Goal: Task Accomplishment & Management: Complete application form

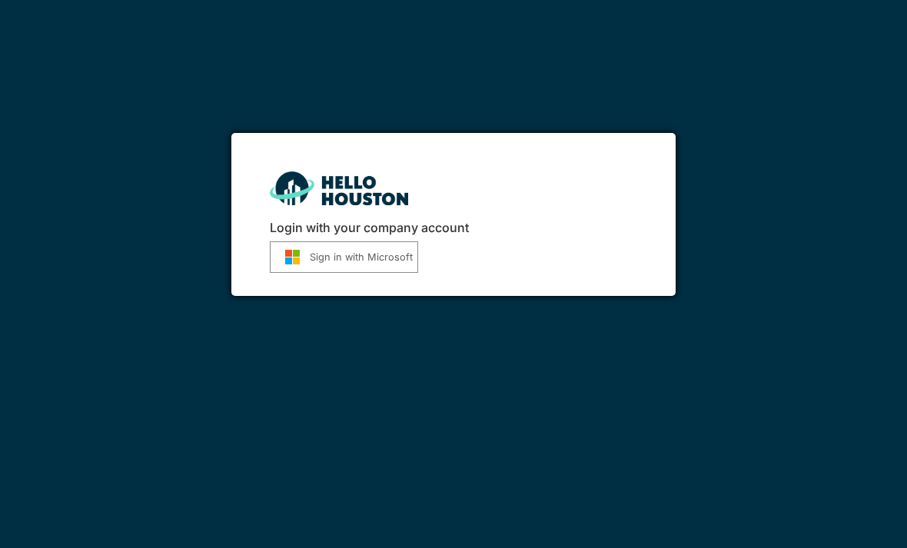
click at [388, 259] on button "Sign in with Microsoft" at bounding box center [344, 257] width 148 height 32
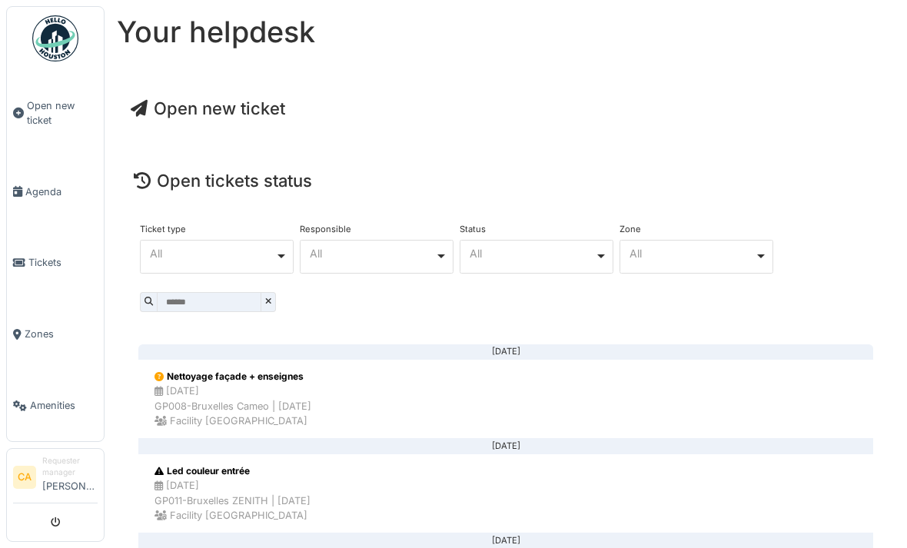
click at [272, 109] on span "Open new ticket" at bounding box center [208, 108] width 155 height 20
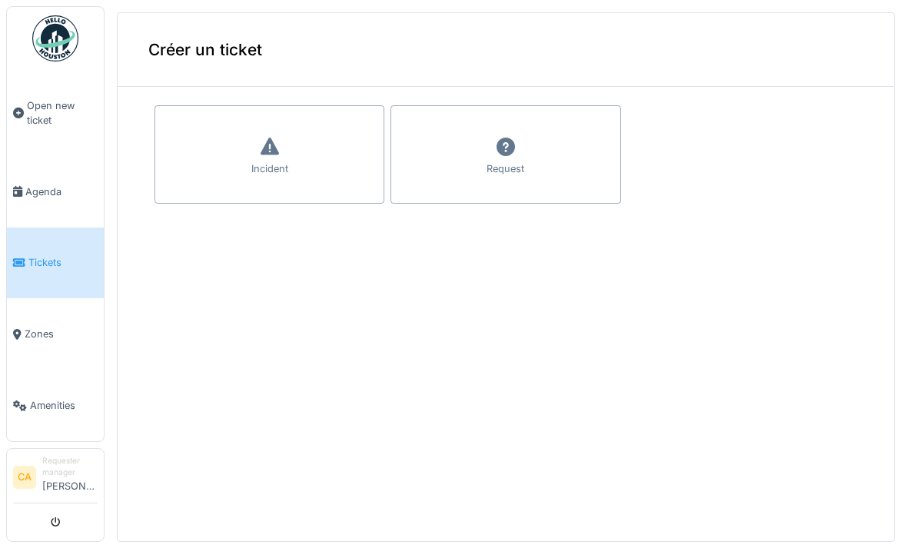
click at [336, 170] on div "Incident" at bounding box center [270, 154] width 230 height 98
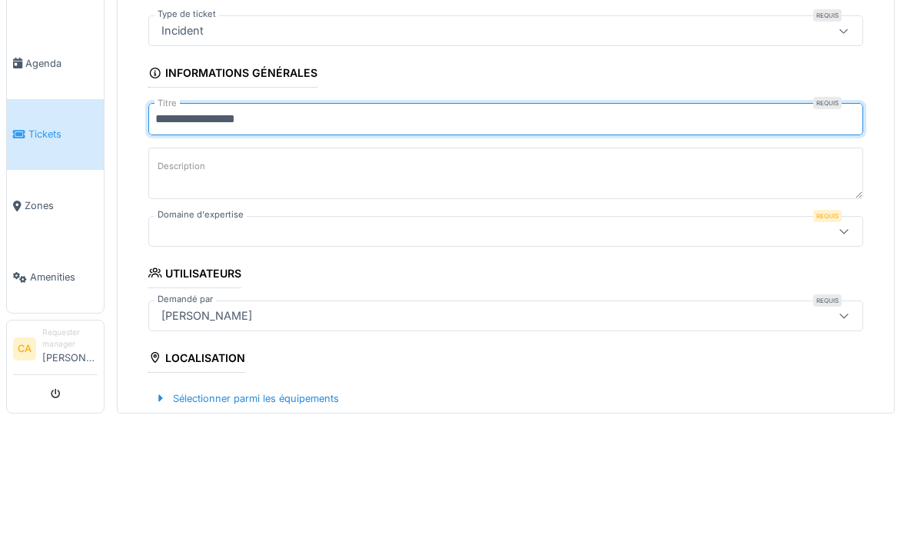
type input "**********"
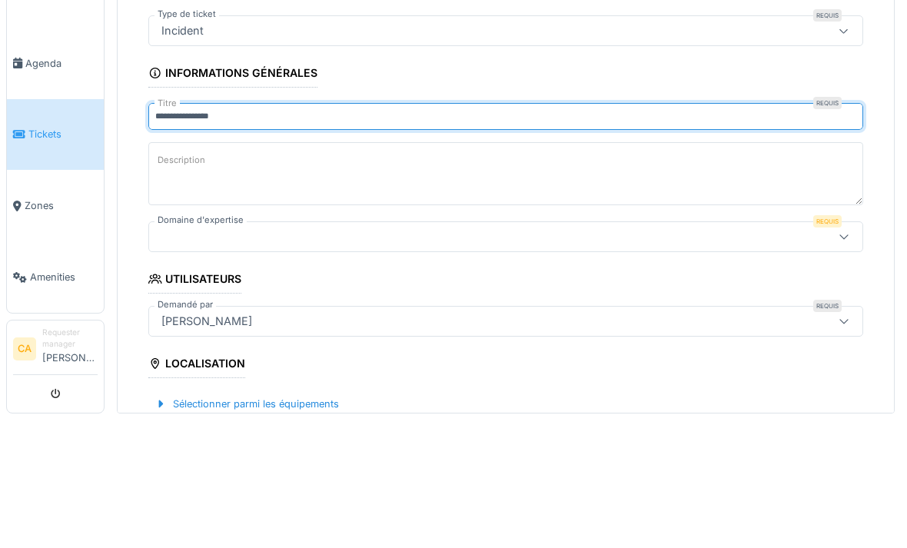
click at [497, 271] on textarea "Description" at bounding box center [505, 302] width 715 height 63
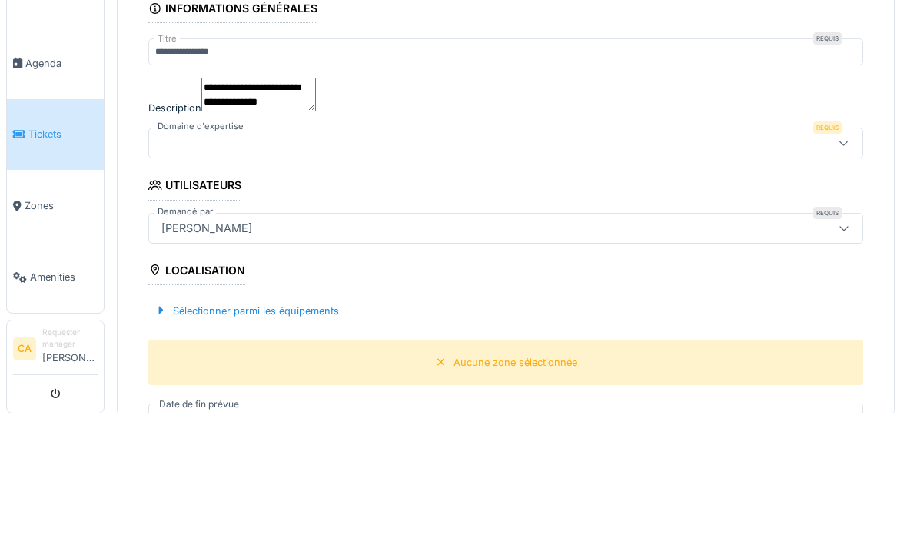
scroll to position [64, 0]
type textarea "**********"
click at [531, 181] on fieldset "**********" at bounding box center [505, 509] width 715 height 948
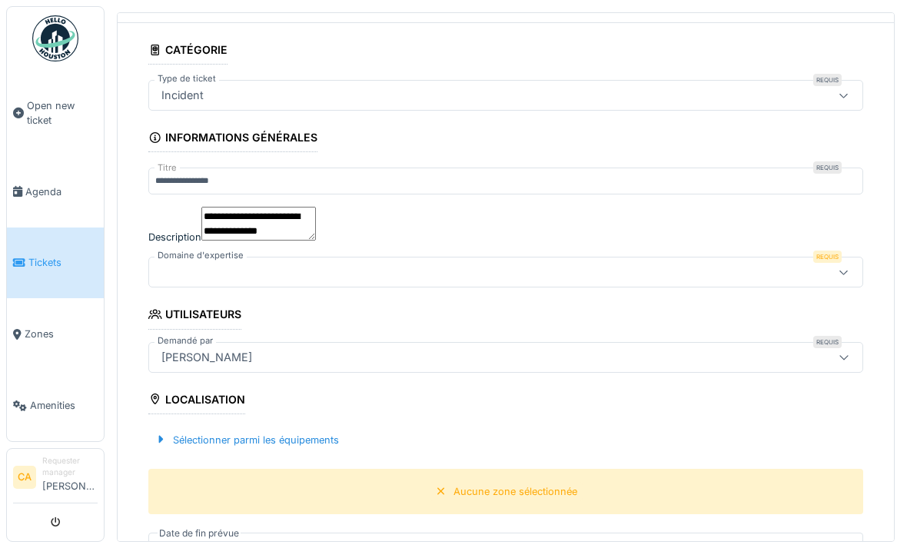
click at [664, 264] on div at bounding box center [464, 272] width 619 height 17
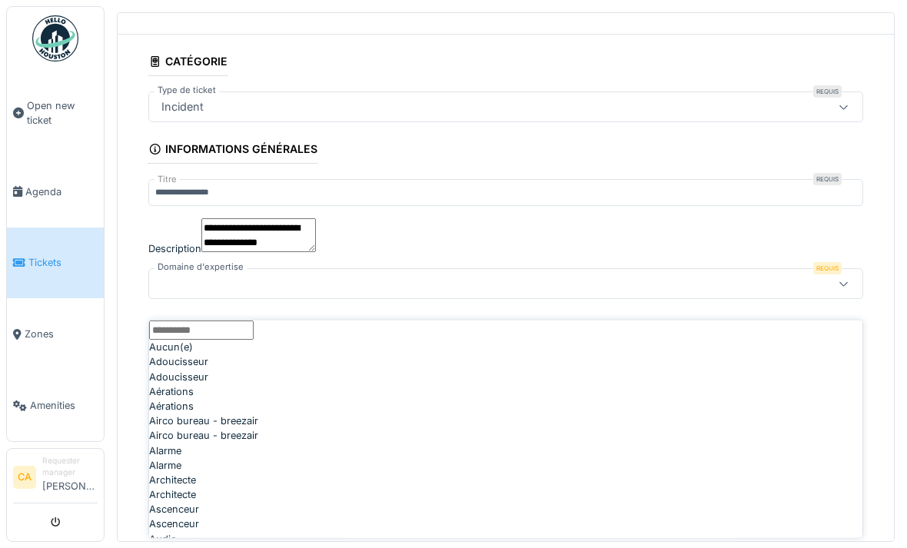
scroll to position [28, 0]
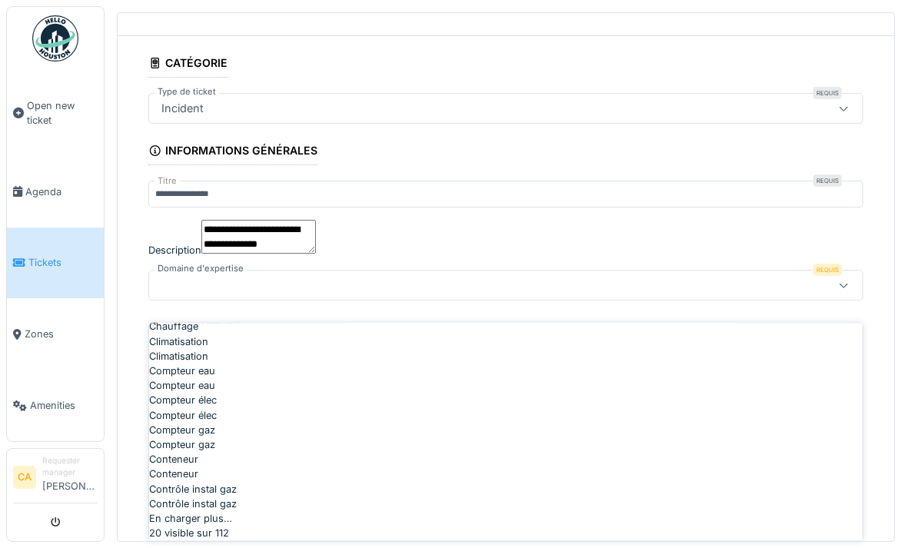
click at [541, 511] on div "En charger plus…" at bounding box center [506, 518] width 714 height 15
click at [554, 511] on div "En charger plus…" at bounding box center [506, 518] width 714 height 15
click at [563, 511] on div "En charger plus…" at bounding box center [506, 518] width 714 height 15
click at [553, 511] on div "En charger plus…" at bounding box center [506, 518] width 714 height 15
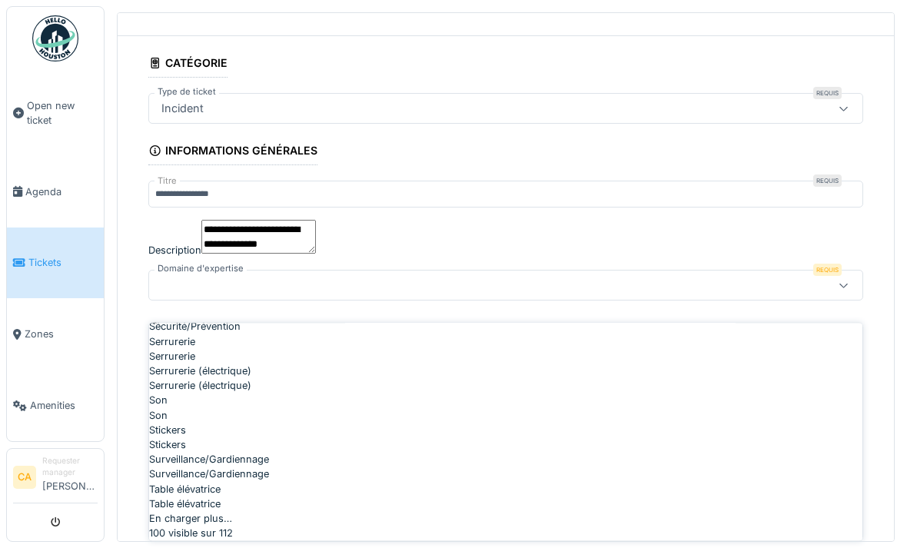
scroll to position [3805, 0]
click at [499, 246] on div "Sanitaire/Plomberie" at bounding box center [506, 238] width 714 height 15
type input "***"
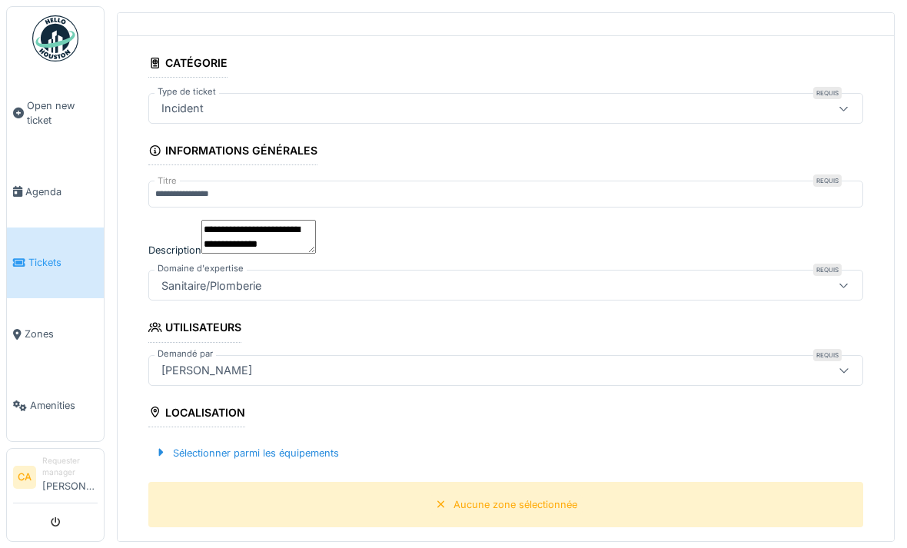
click at [334, 443] on div "Sélectionner parmi les équipements" at bounding box center [246, 453] width 197 height 21
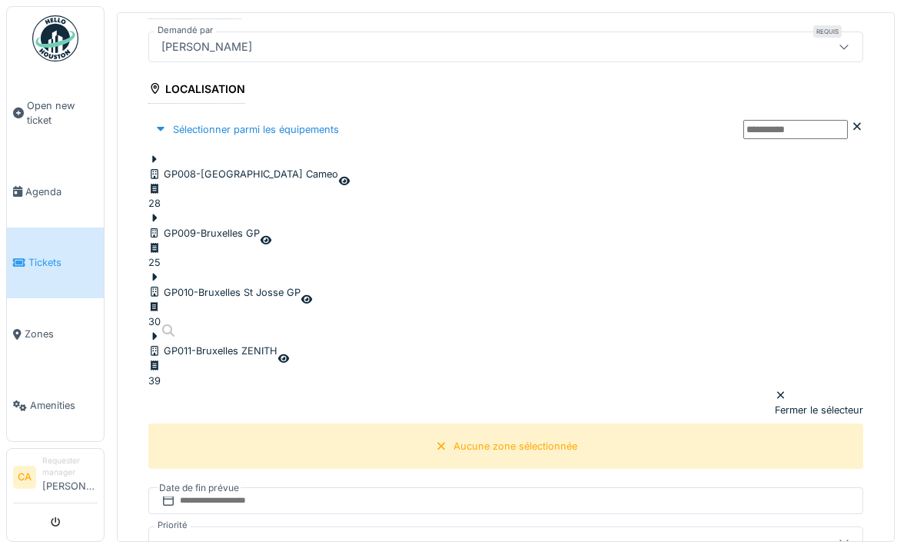
scroll to position [376, 0]
click at [191, 342] on div at bounding box center [212, 342] width 129 height 0
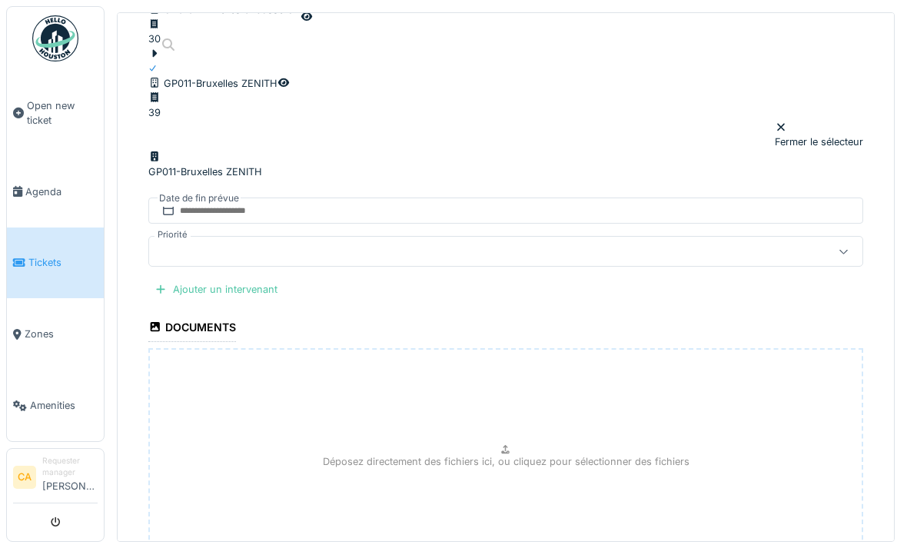
scroll to position [655, 0]
